Goal: Information Seeking & Learning: Learn about a topic

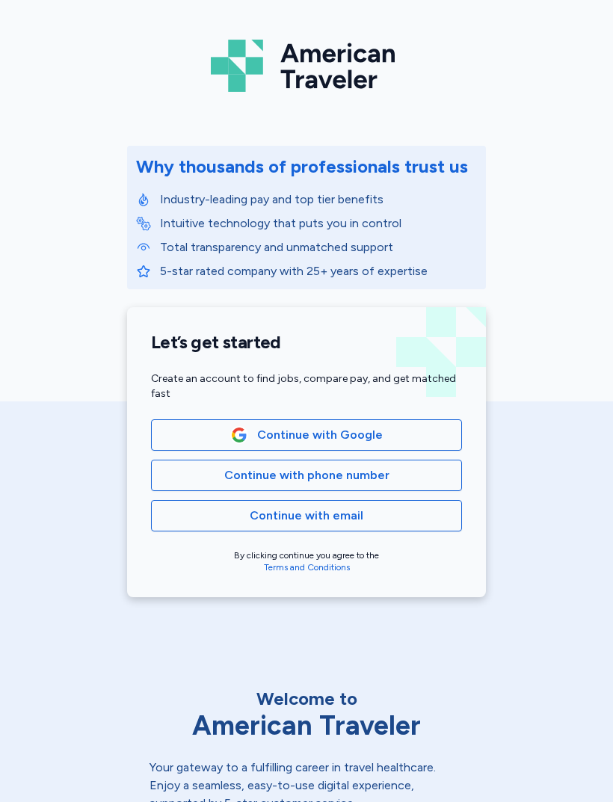
scroll to position [55, 0]
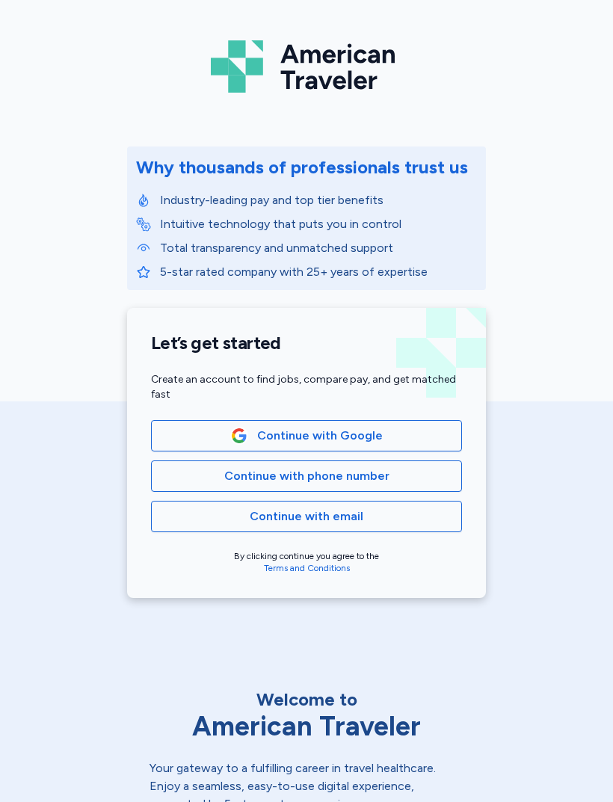
click at [386, 480] on span "Continue with phone number" at bounding box center [306, 476] width 285 height 18
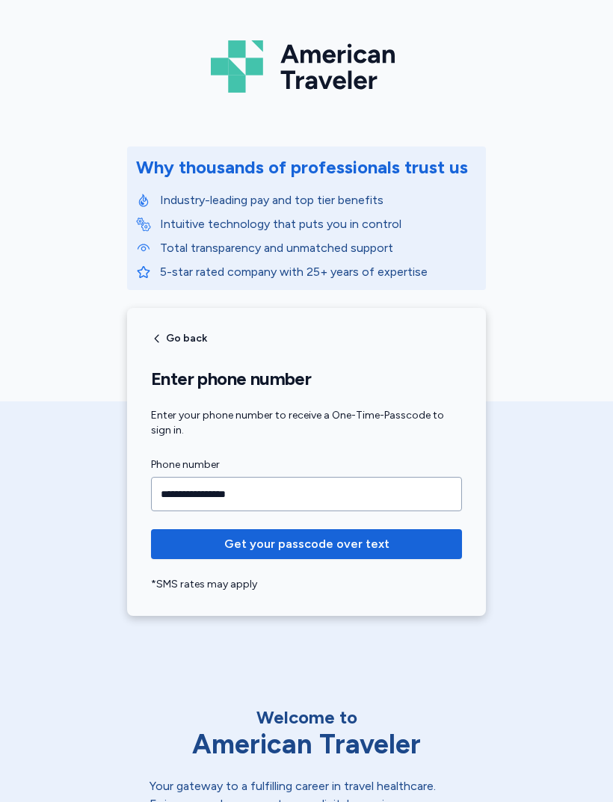
type input "**********"
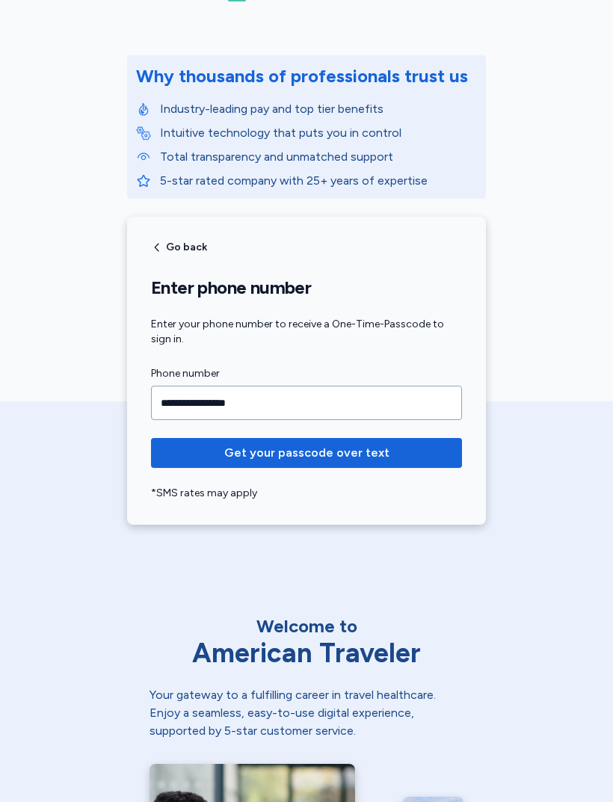
scroll to position [144, 0]
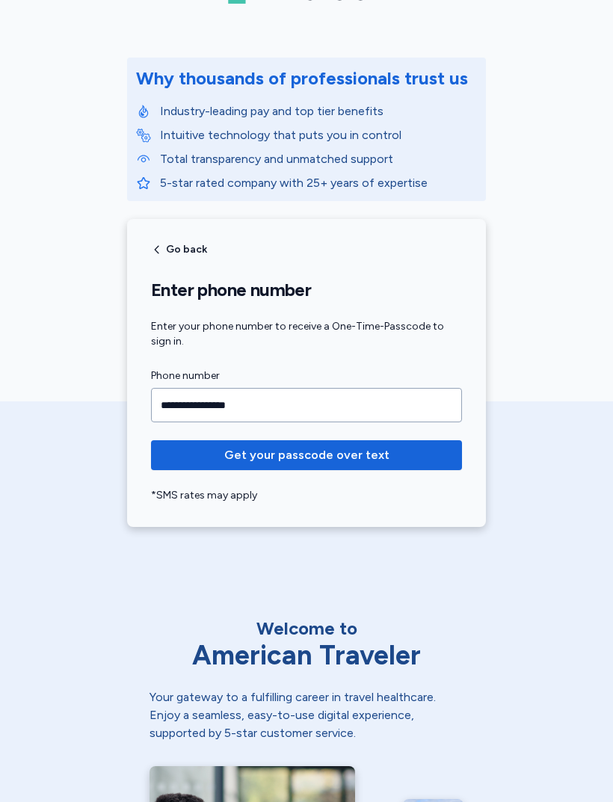
click at [391, 453] on span "Get your passcode over text" at bounding box center [306, 455] width 287 height 18
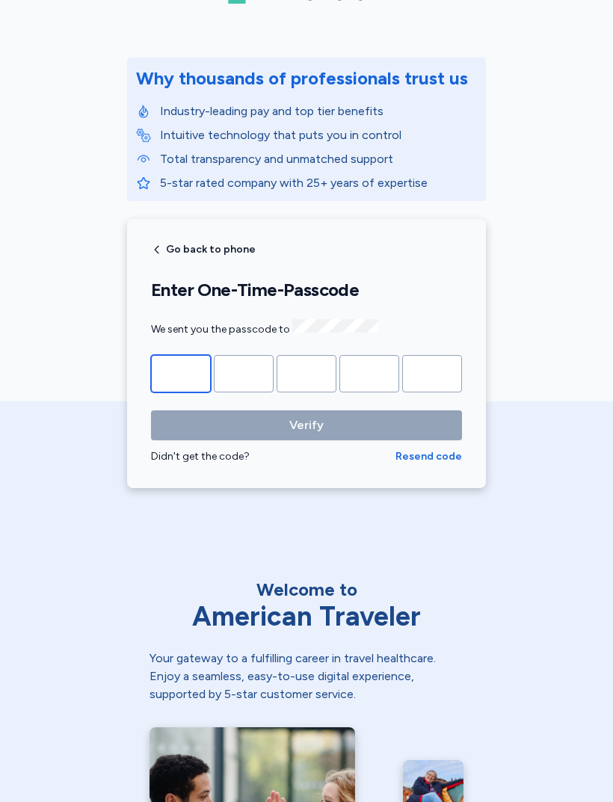
click at [191, 367] on input "Please enter OTP character 1" at bounding box center [181, 373] width 60 height 37
type input "*"
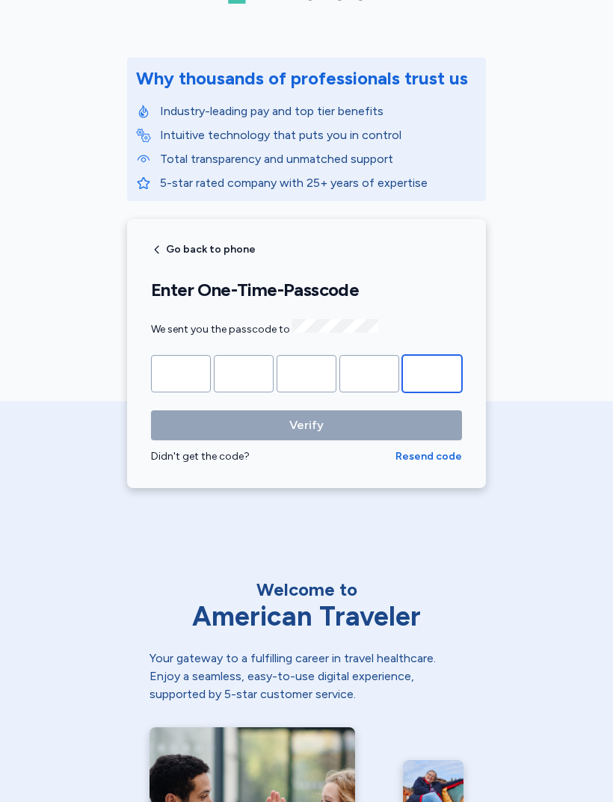
type input "*"
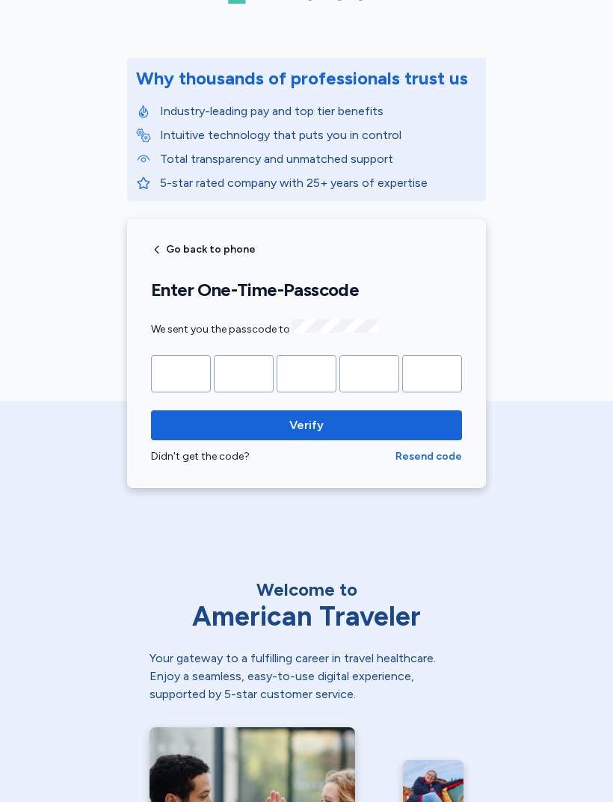
click at [306, 422] on button "Verify" at bounding box center [306, 425] width 311 height 30
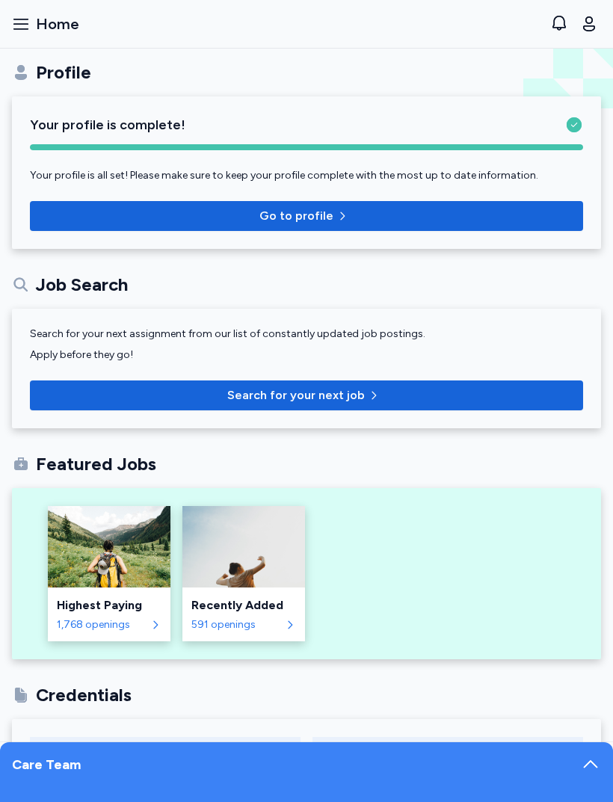
click at [28, 28] on icon "button" at bounding box center [21, 24] width 18 height 18
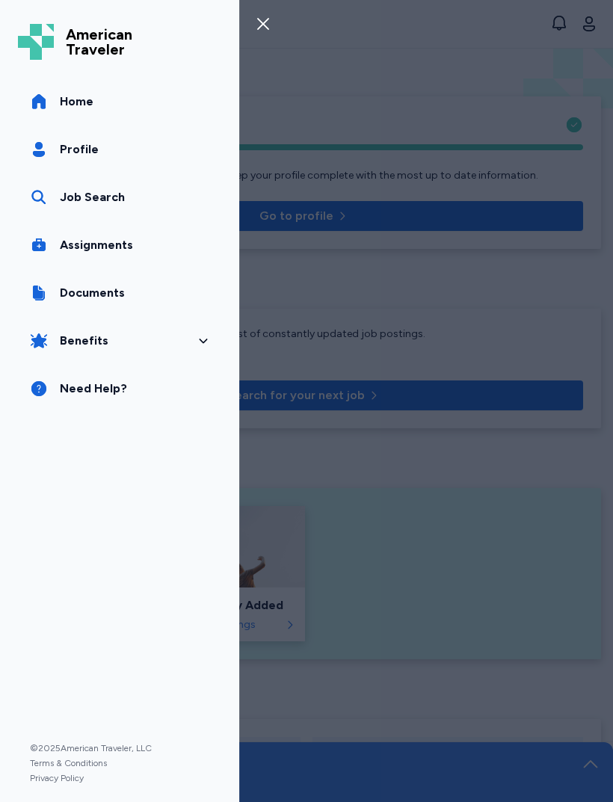
click at [130, 202] on link "Job Search" at bounding box center [119, 197] width 203 height 42
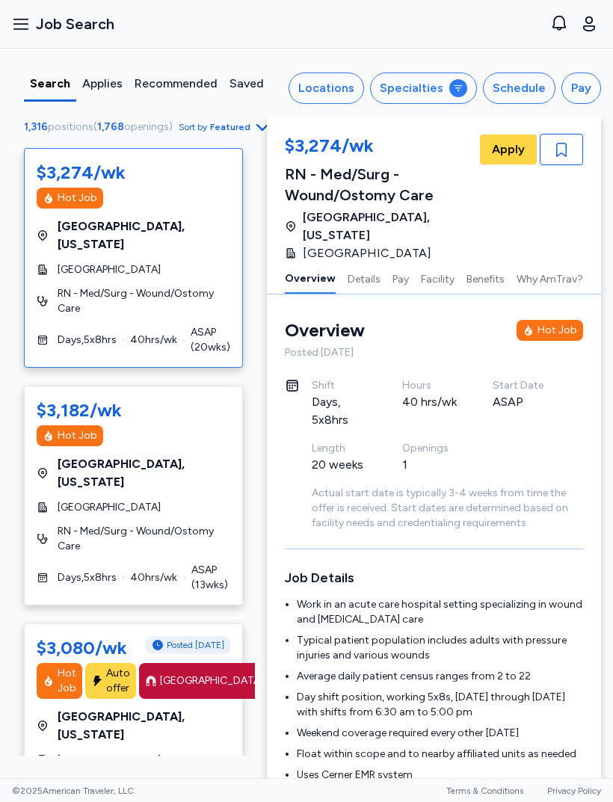
click at [338, 86] on div "Locations" at bounding box center [326, 88] width 56 height 18
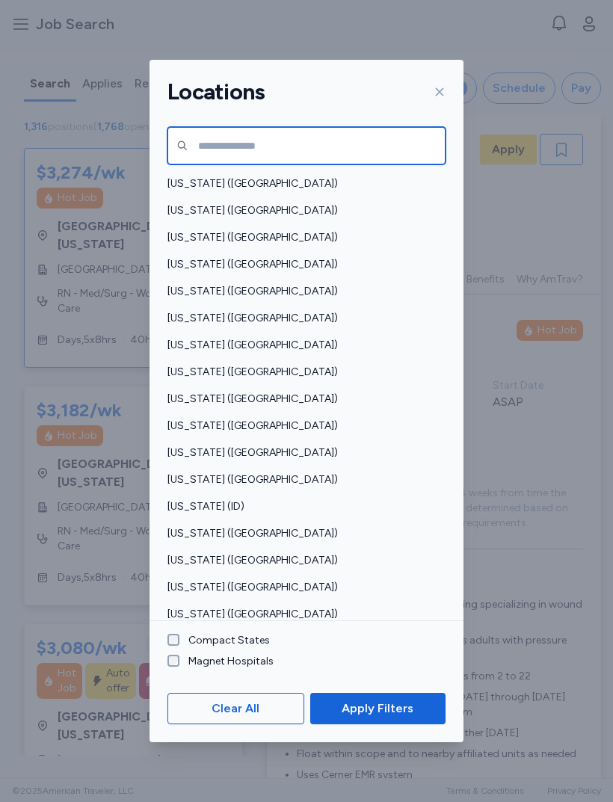
click at [353, 127] on input "text" at bounding box center [306, 145] width 278 height 37
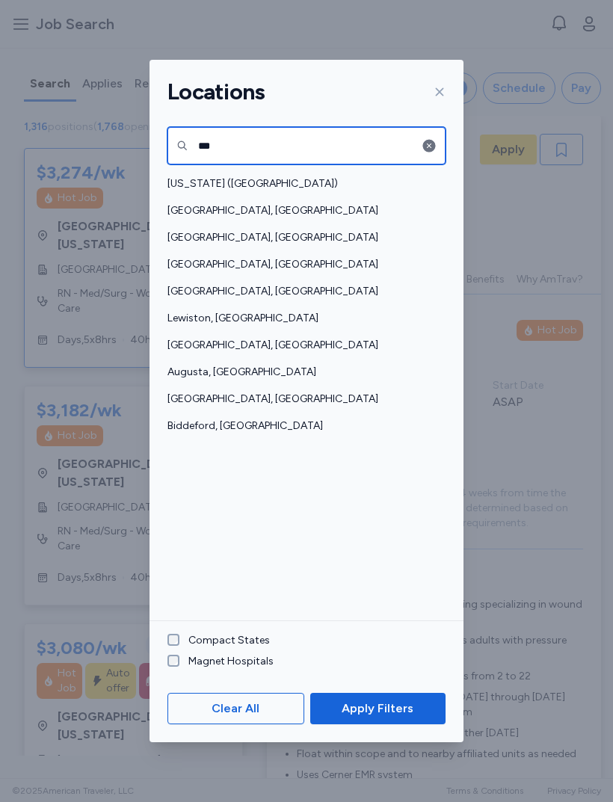
type input "***"
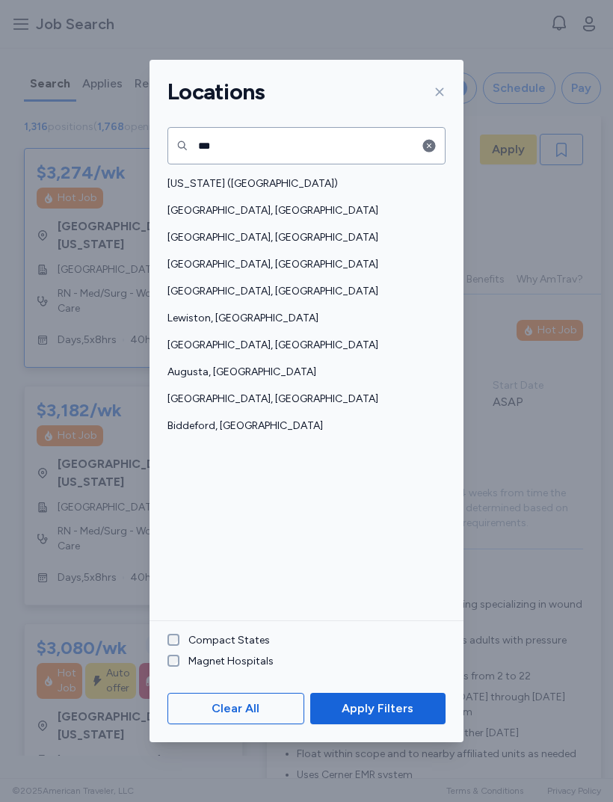
click at [260, 176] on span "[US_STATE] ([GEOGRAPHIC_DATA])" at bounding box center [301, 183] width 269 height 15
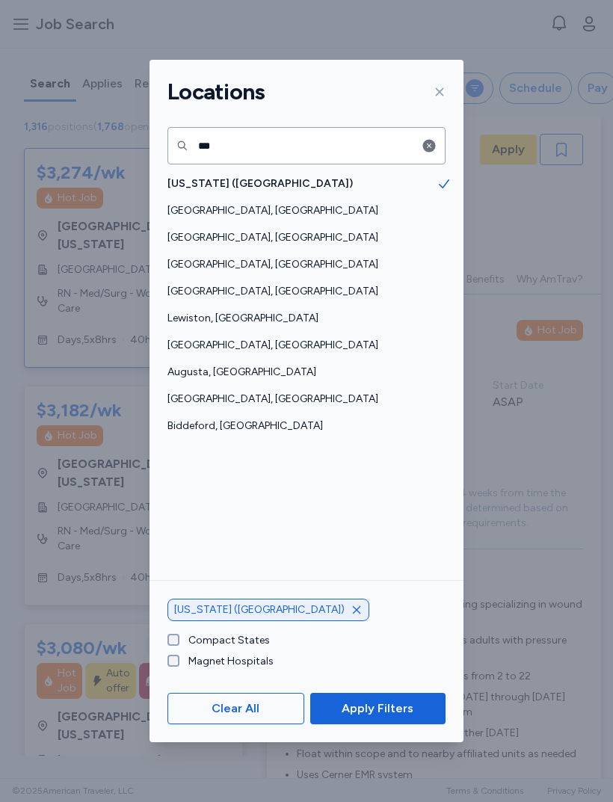
click at [404, 714] on button "Apply Filters" at bounding box center [377, 708] width 135 height 31
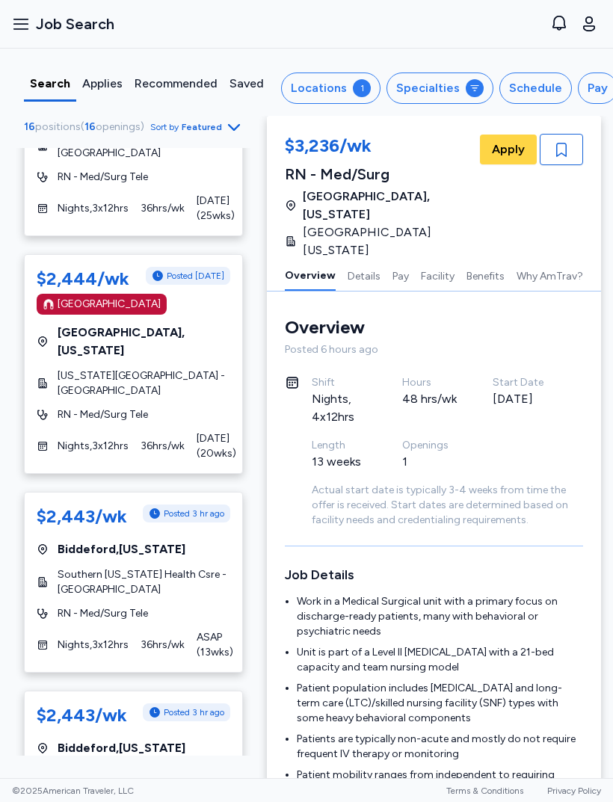
scroll to position [781, 0]
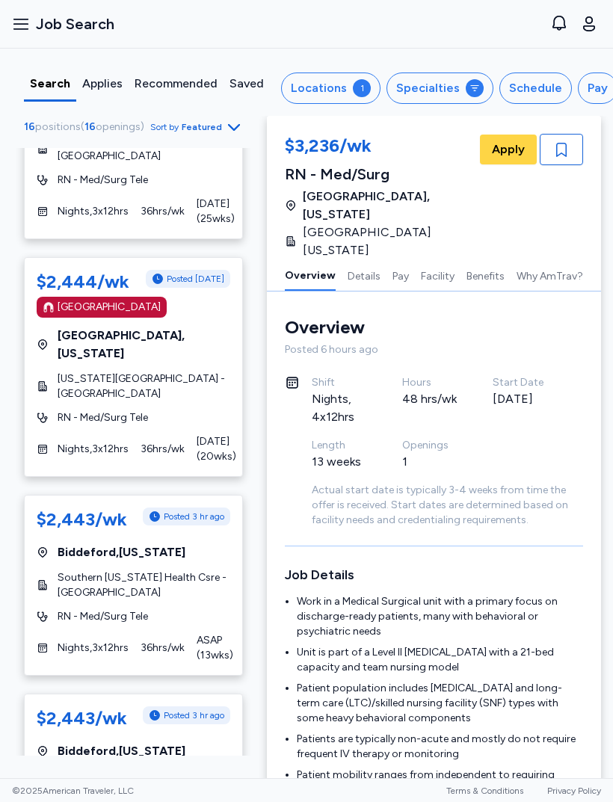
click at [143, 570] on span "Southern [US_STATE] Health Csre - [GEOGRAPHIC_DATA]" at bounding box center [144, 585] width 173 height 30
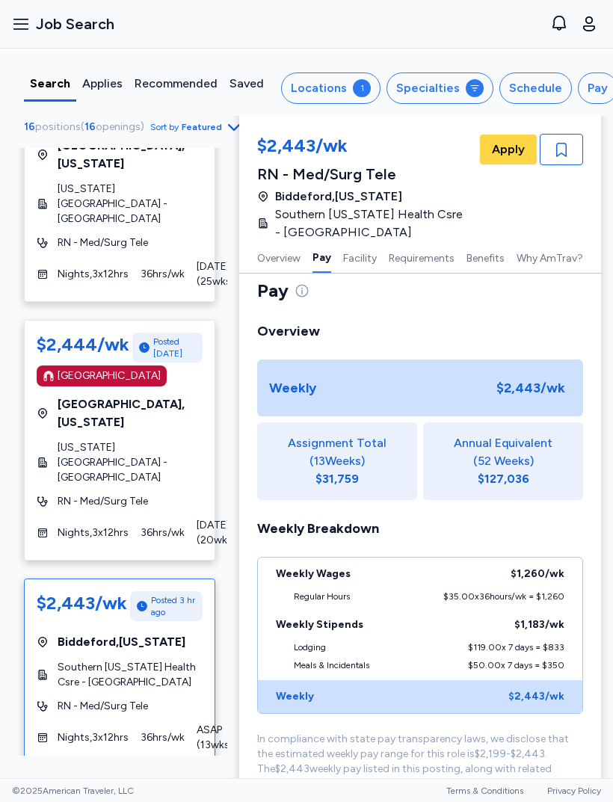
scroll to position [350, 0]
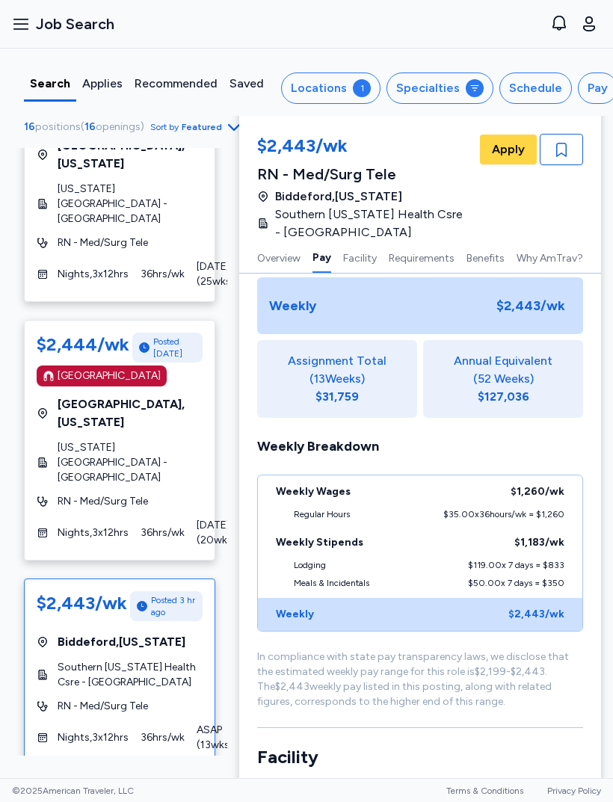
click at [577, 611] on div "Weekly $2,443 /wk" at bounding box center [420, 614] width 324 height 33
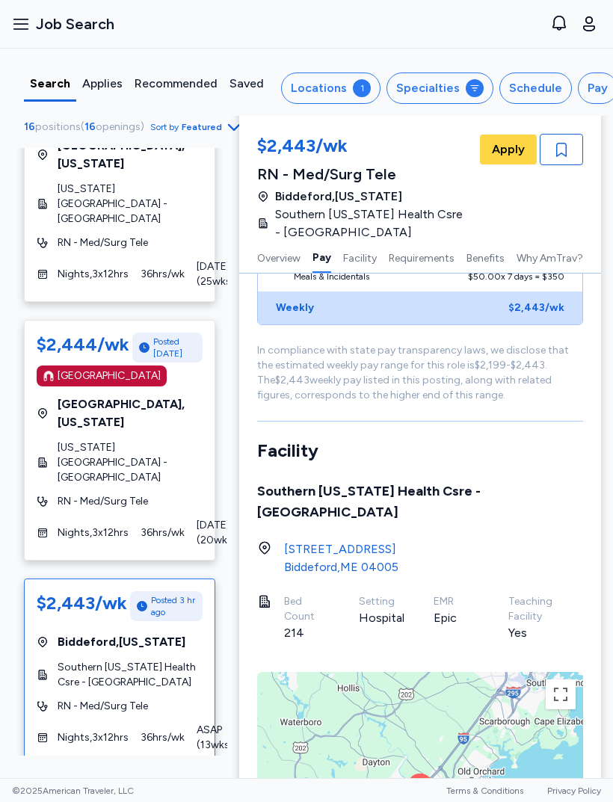
scroll to position [676, 0]
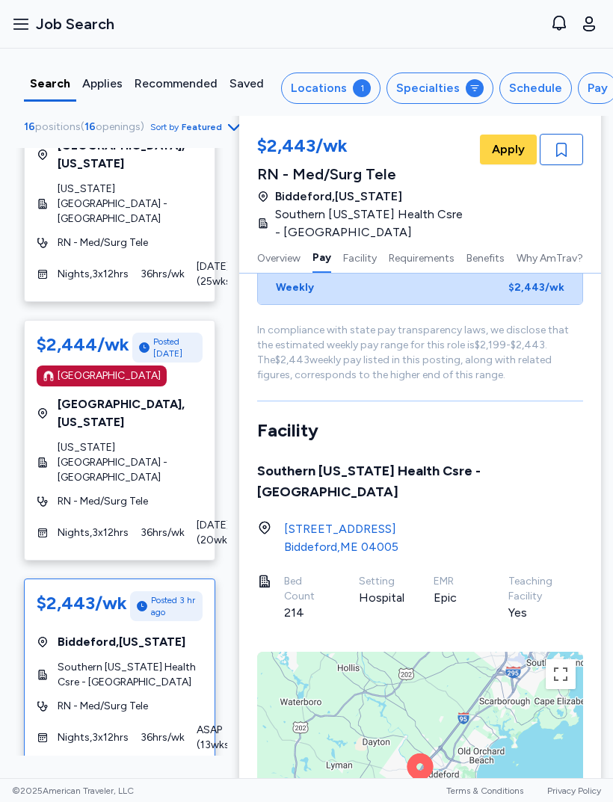
click at [524, 682] on div "To activate drag with keyboard, press Alt + Enter. Once in keyboard drag state,…" at bounding box center [420, 785] width 326 height 269
click at [569, 659] on button "Toggle fullscreen view" at bounding box center [560, 674] width 30 height 30
